Goal: Check status

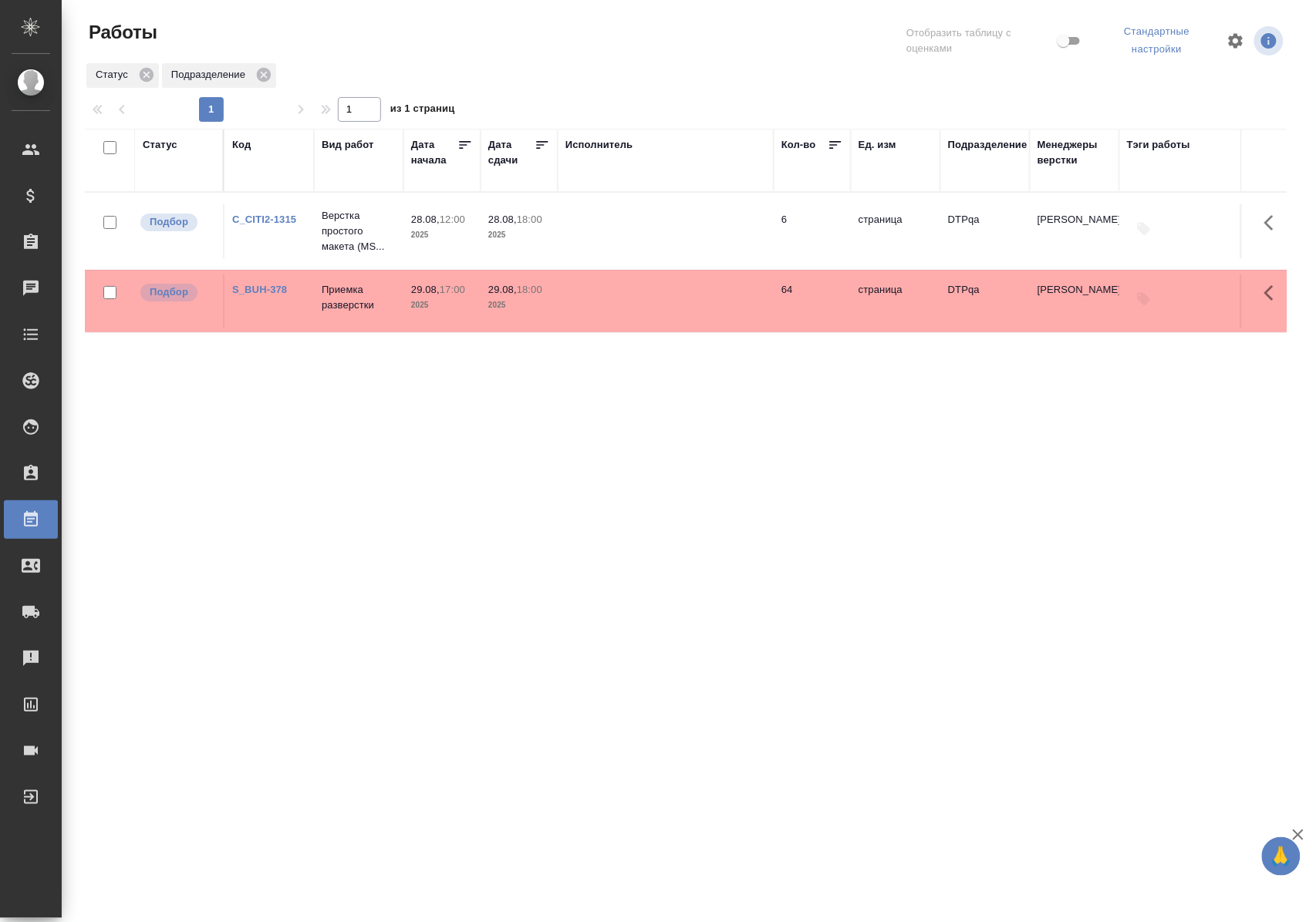
click at [162, 143] on div "Статус" at bounding box center [160, 145] width 34 height 16
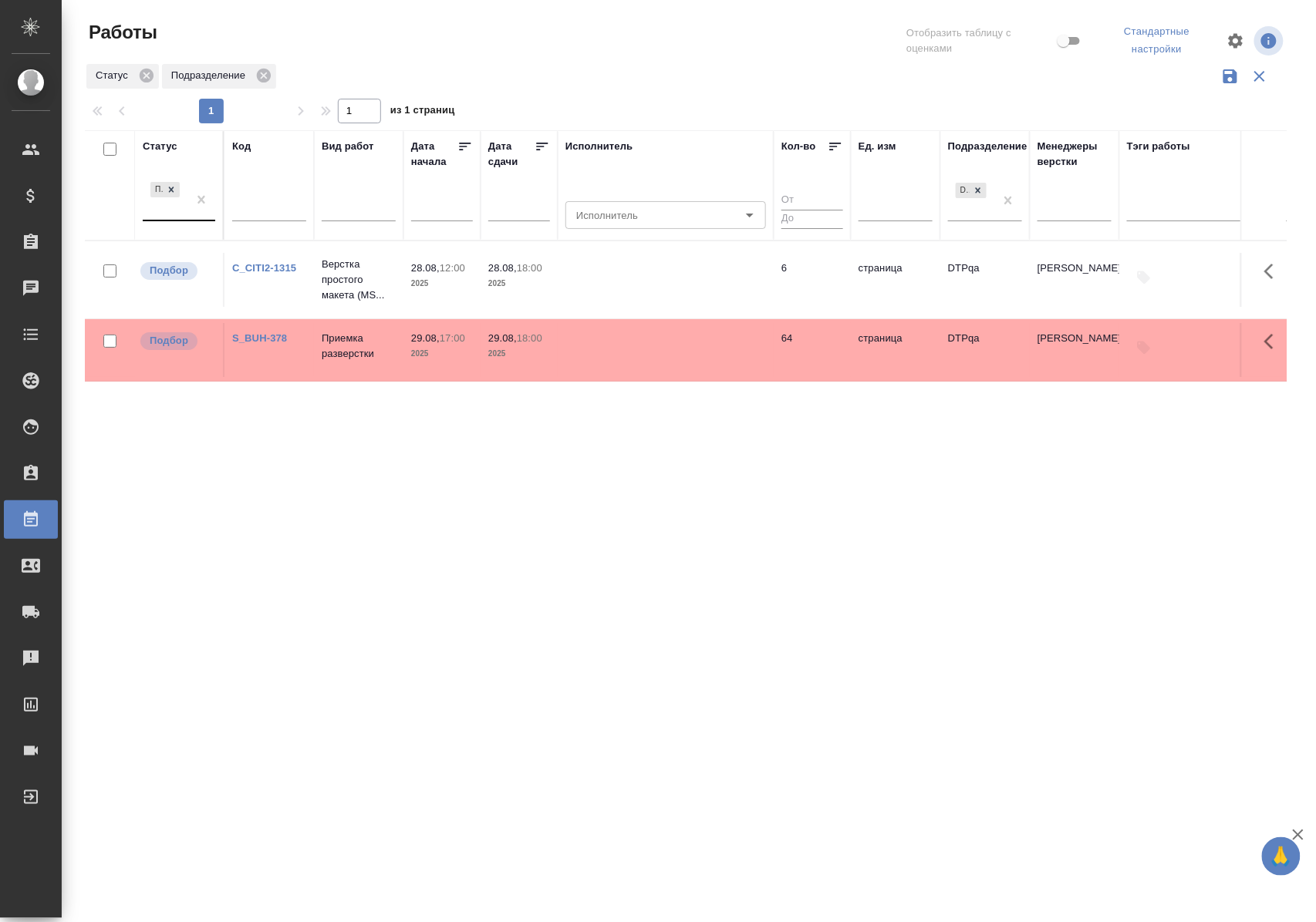
click at [175, 216] on div "Подбор" at bounding box center [165, 200] width 45 height 42
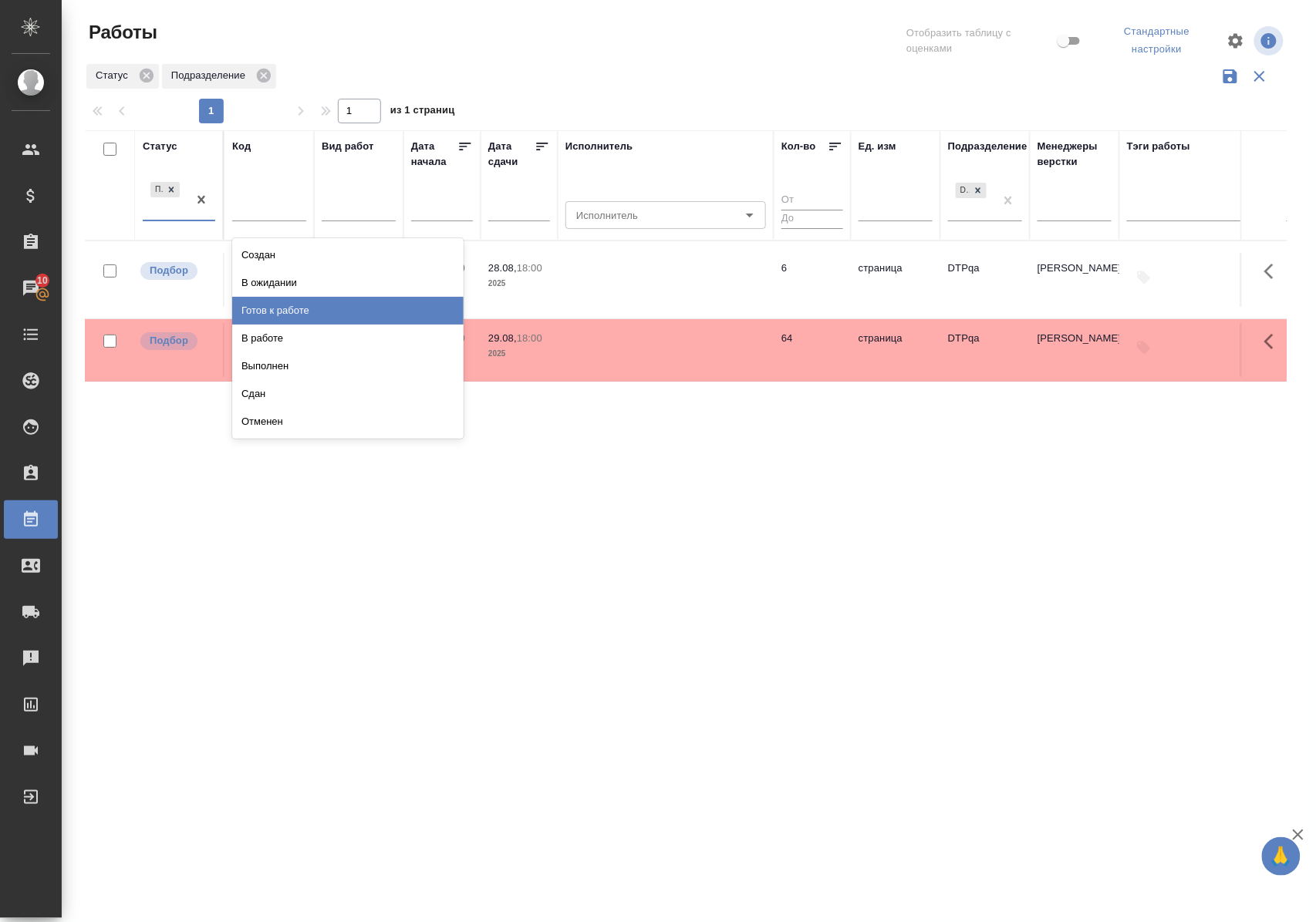
click at [280, 306] on div "Готов к работе" at bounding box center [347, 311] width 231 height 28
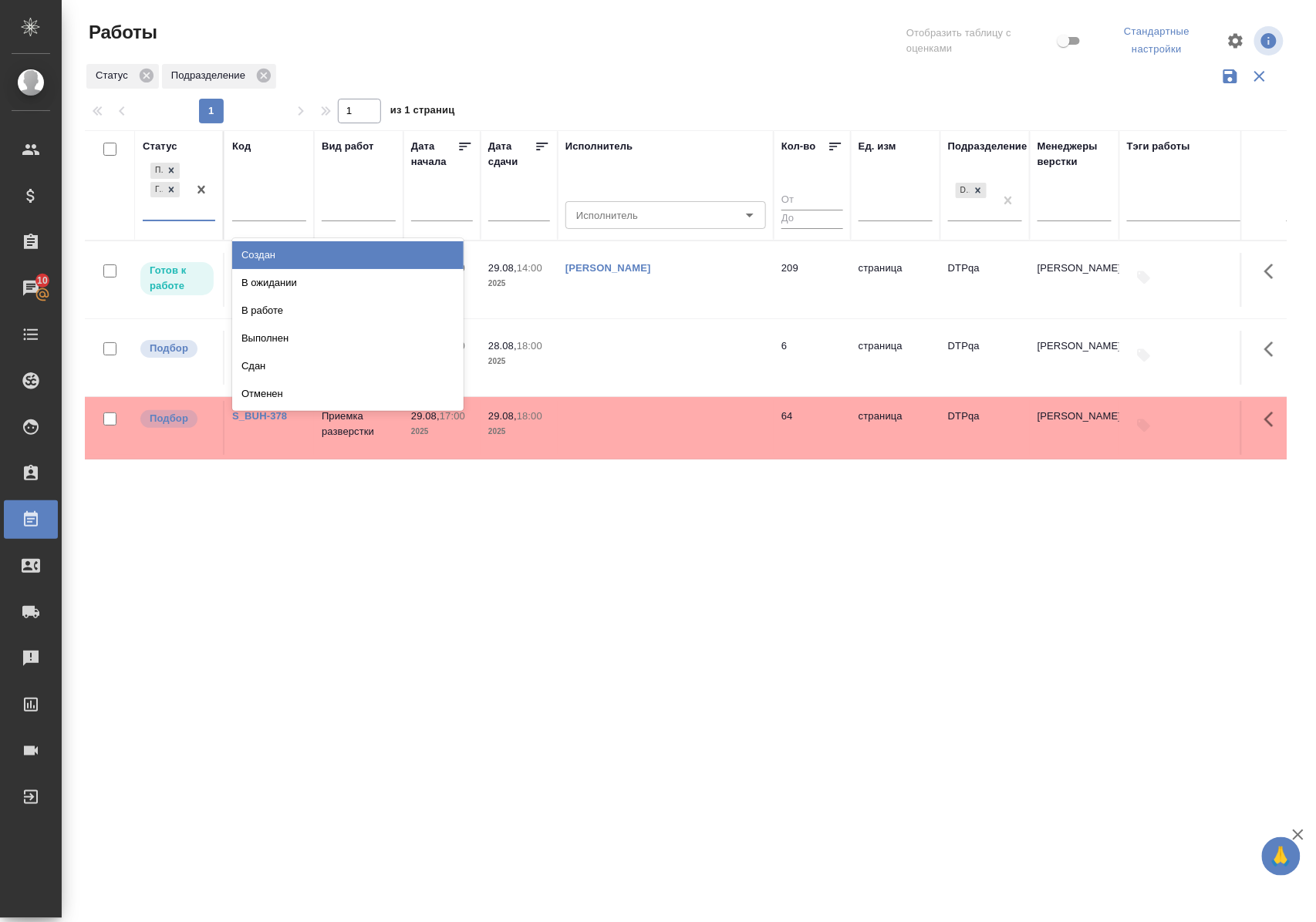
click at [193, 214] on div at bounding box center [202, 189] width 28 height 60
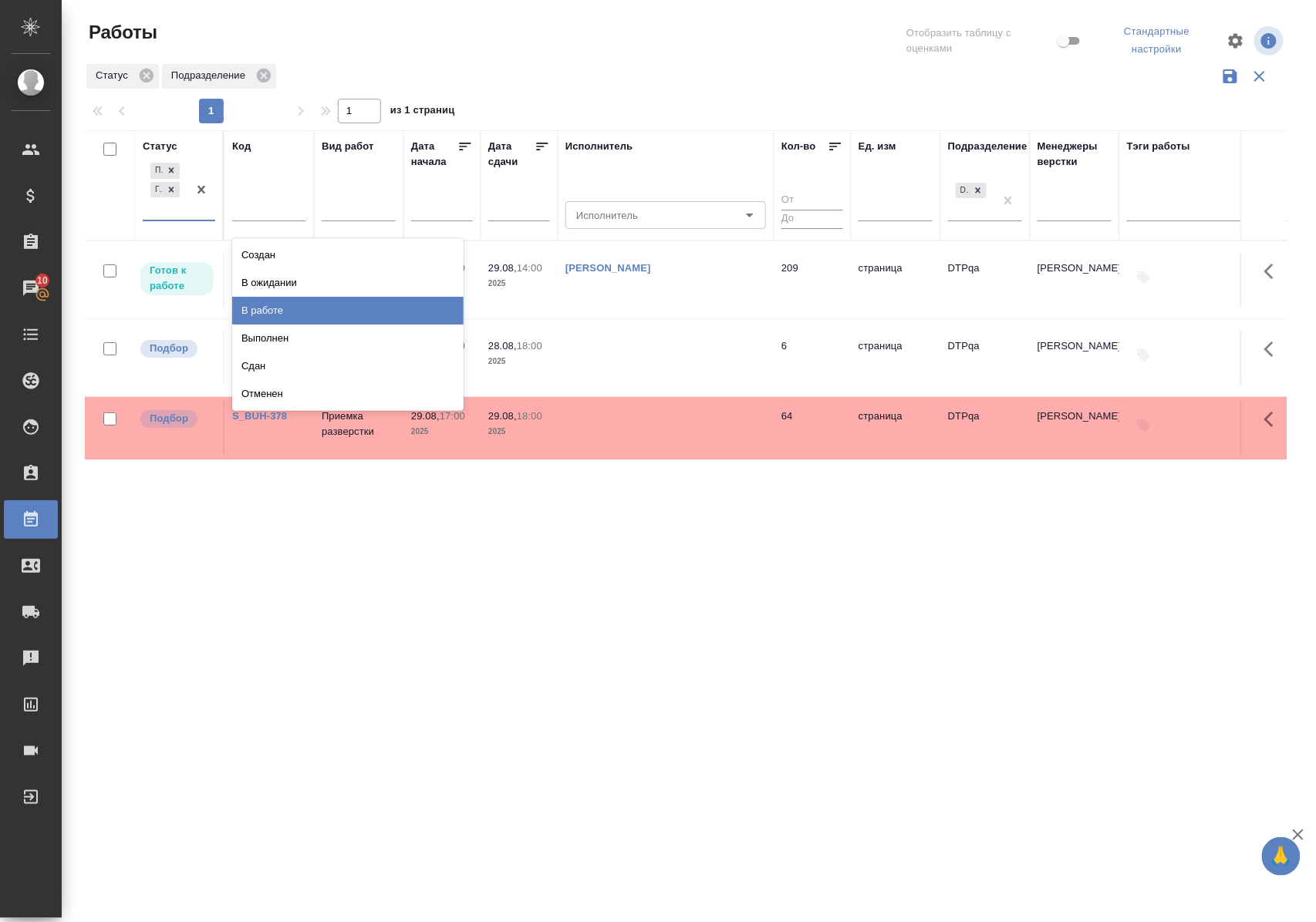
click at [257, 312] on div "В работе" at bounding box center [347, 311] width 231 height 28
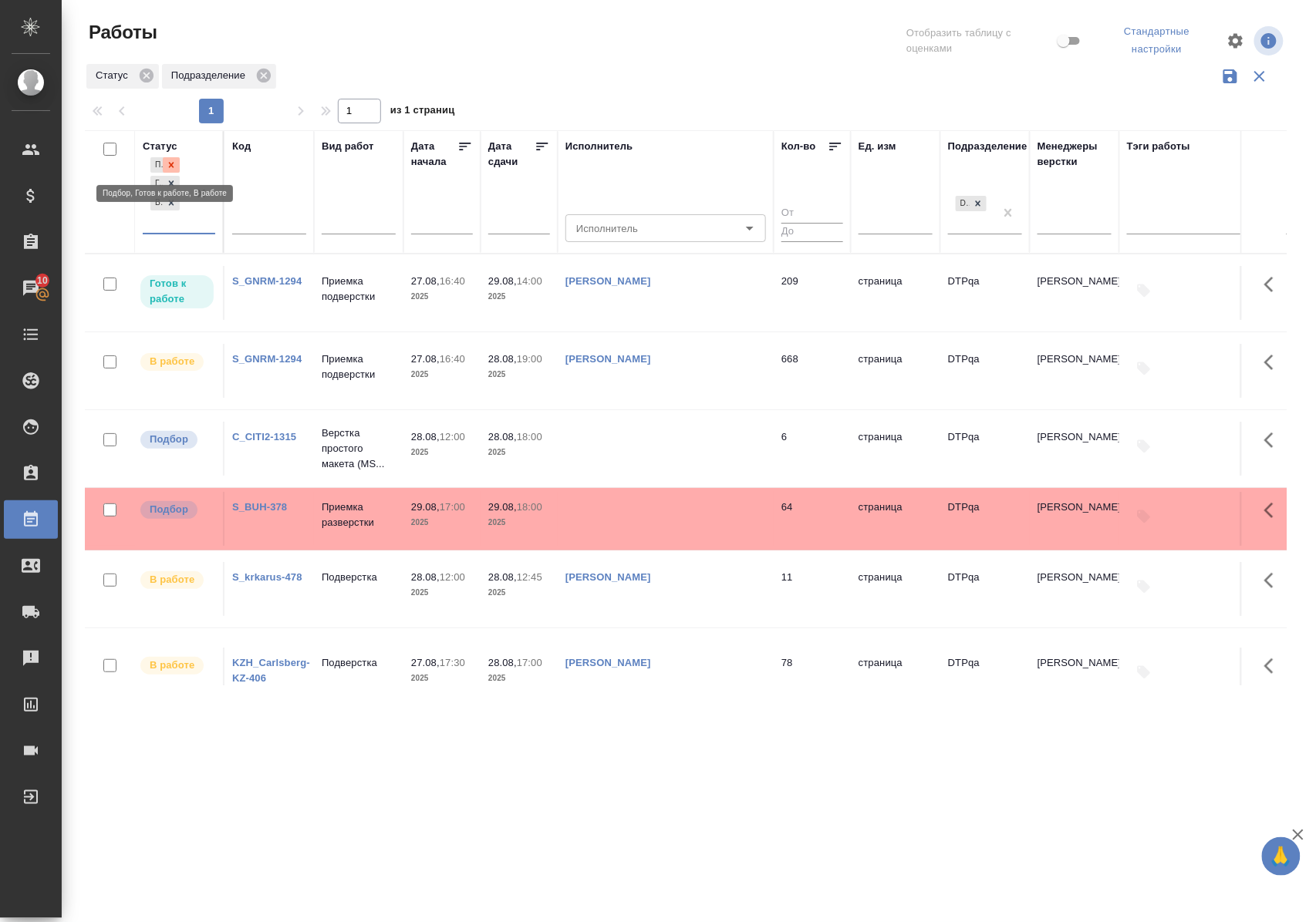
click at [174, 160] on icon at bounding box center [172, 165] width 11 height 11
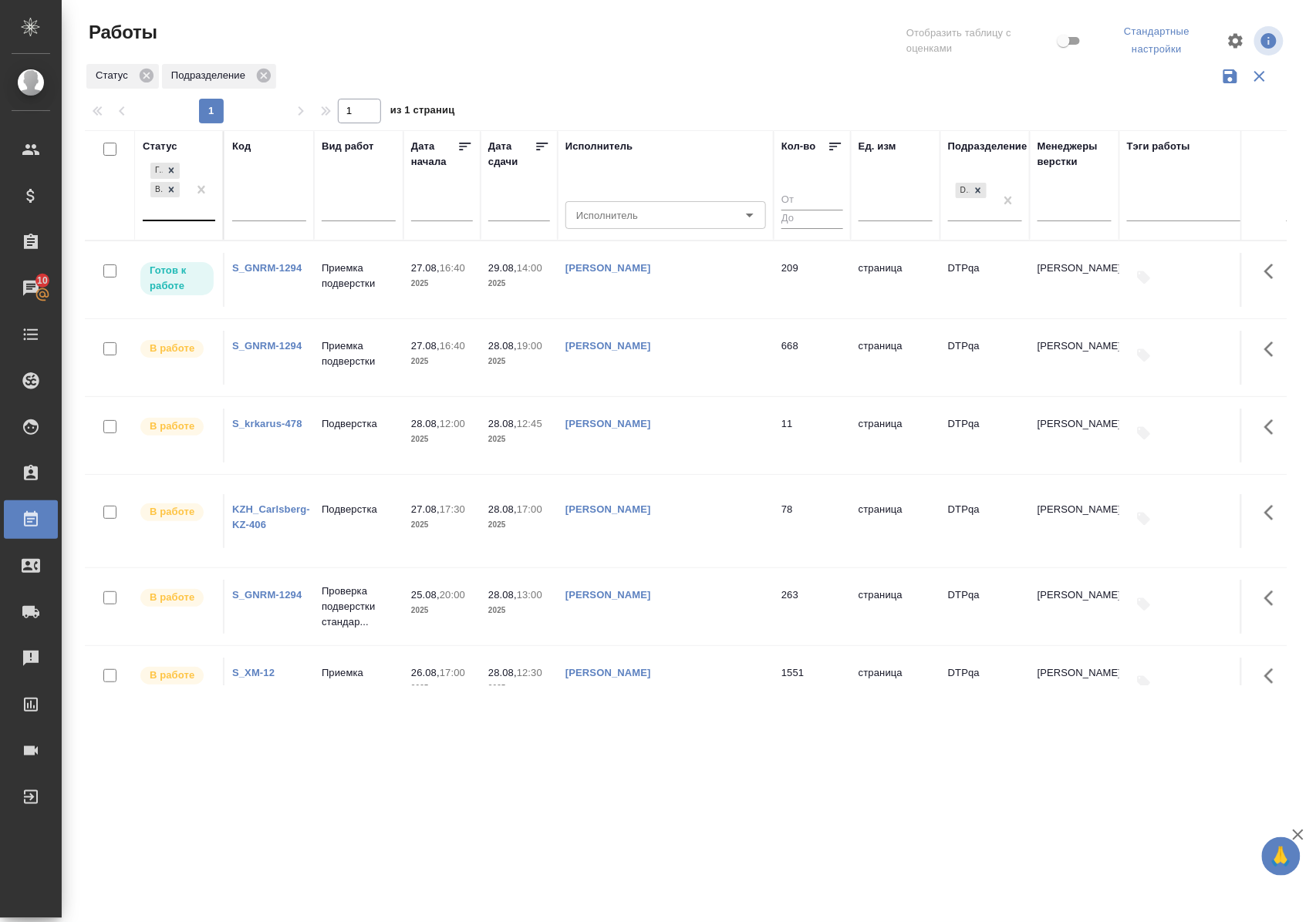
click at [176, 146] on div "Статус" at bounding box center [160, 146] width 34 height 16
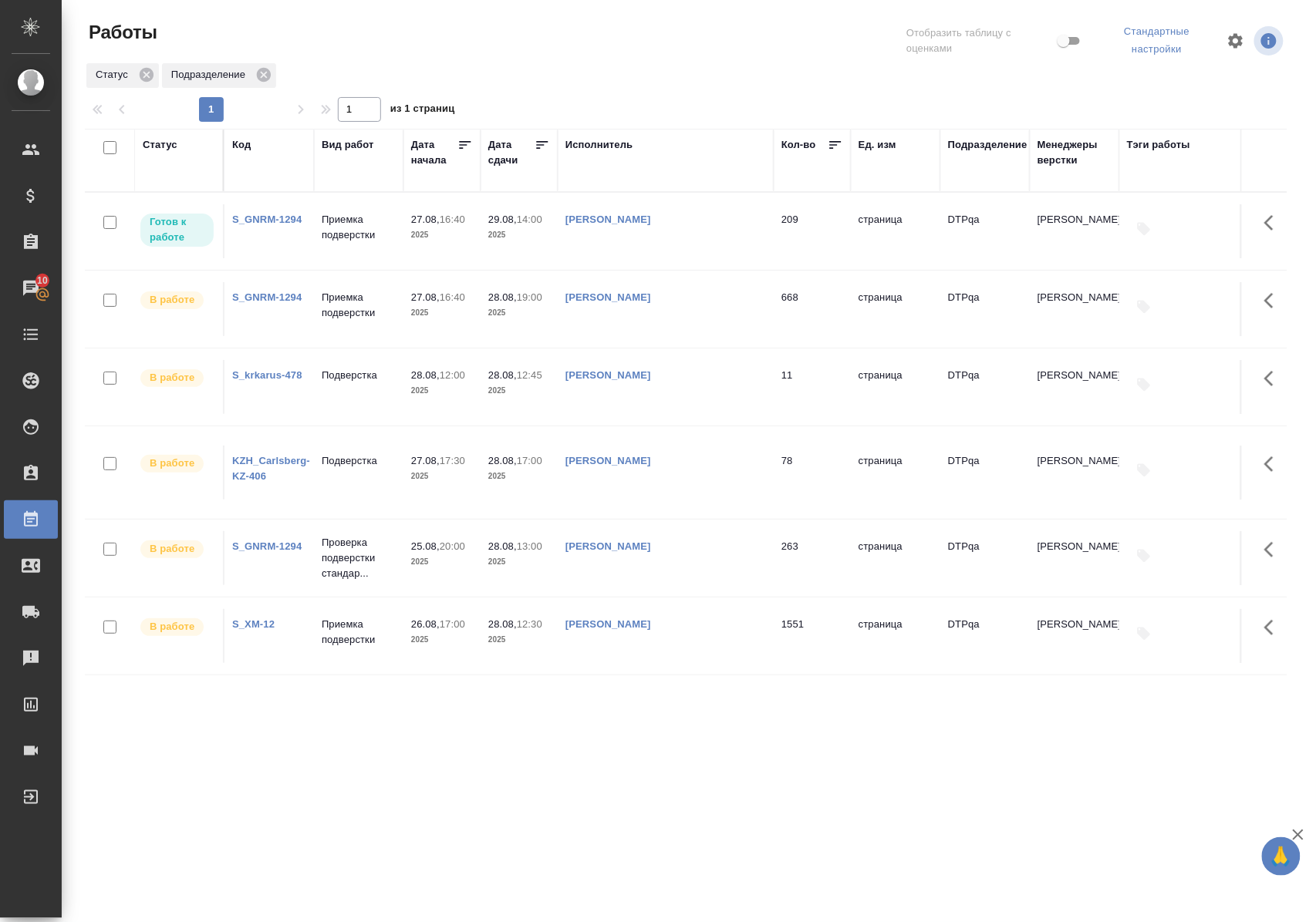
click at [348, 625] on p "Приемка подверстки" at bounding box center [358, 631] width 74 height 31
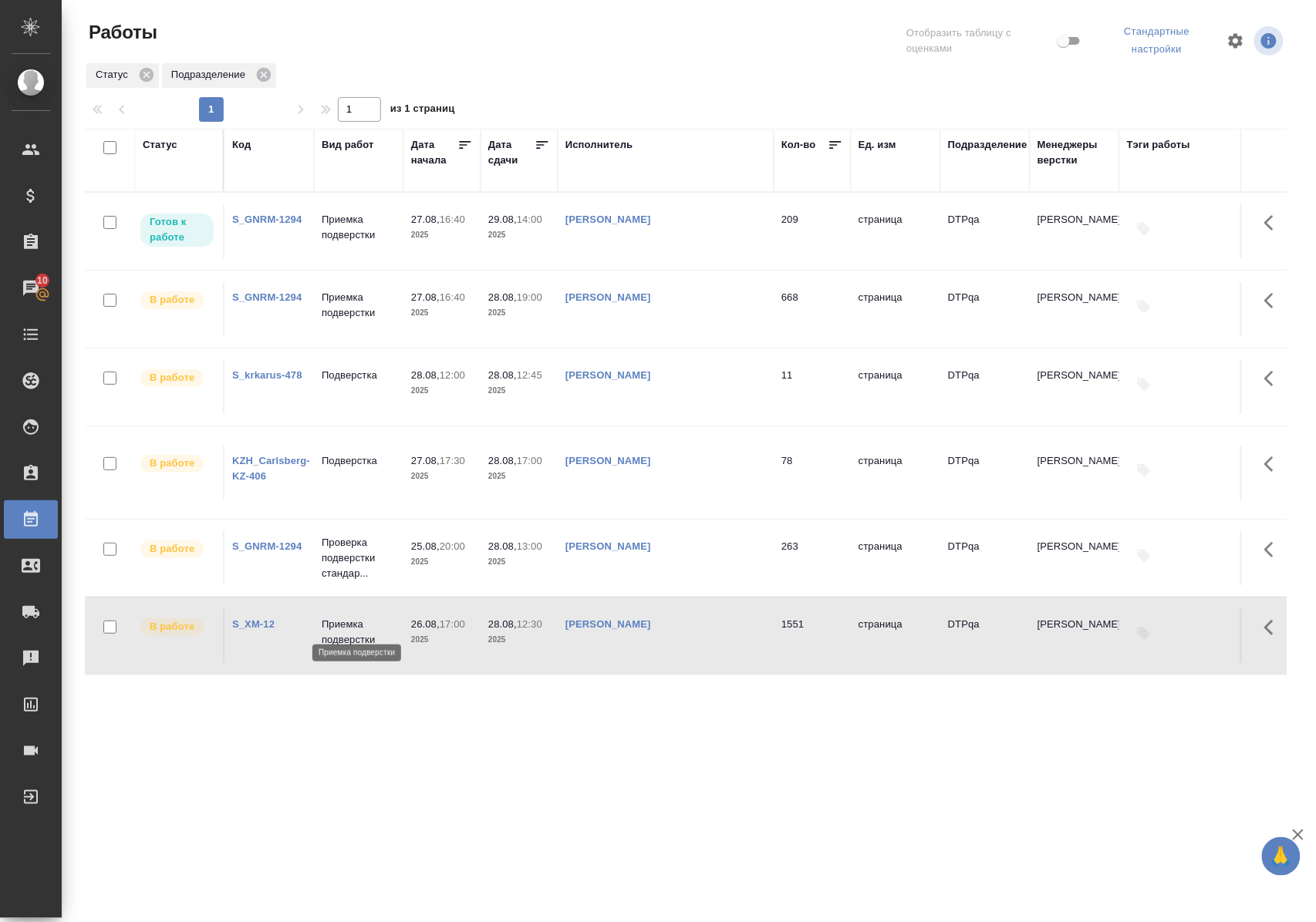
click at [348, 625] on p "Приемка подверстки" at bounding box center [358, 631] width 74 height 31
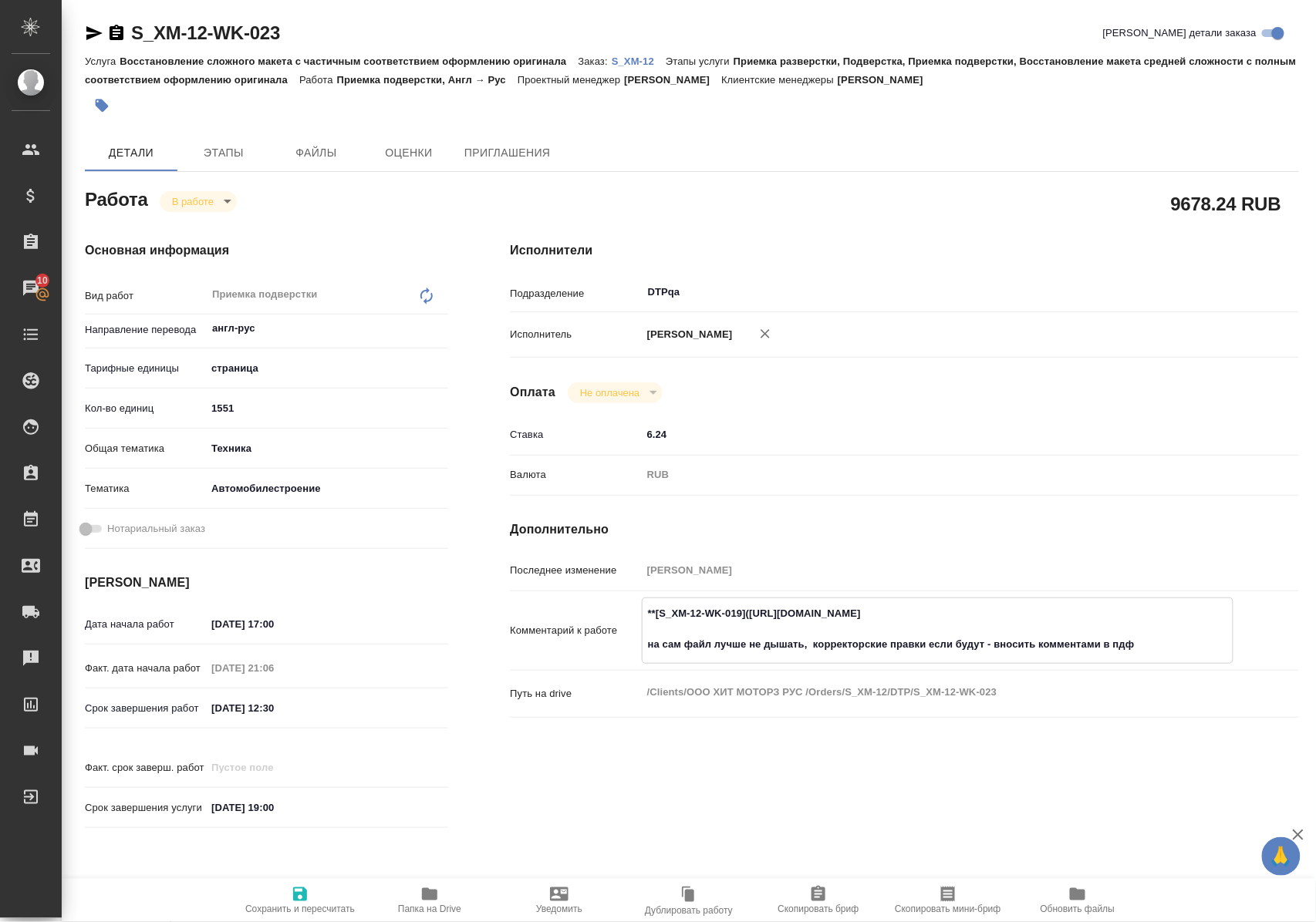
drag, startPoint x: 757, startPoint y: 625, endPoint x: 1069, endPoint y: 623, distance: 312.0
click at [1069, 623] on textarea "**[S_XM-12-WK-019](https://tera.awatera.com/Work/68124daa68cc260d5c92e8ac/)** н…" at bounding box center [937, 629] width 590 height 57
